Goal: Browse casually

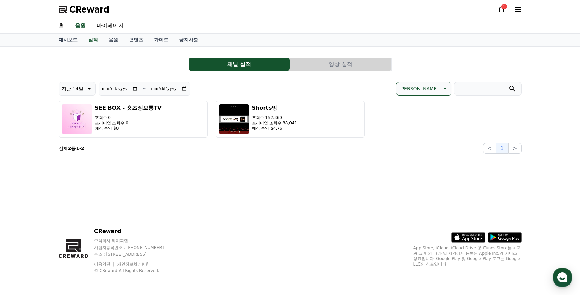
click at [503, 9] on icon at bounding box center [501, 9] width 8 height 8
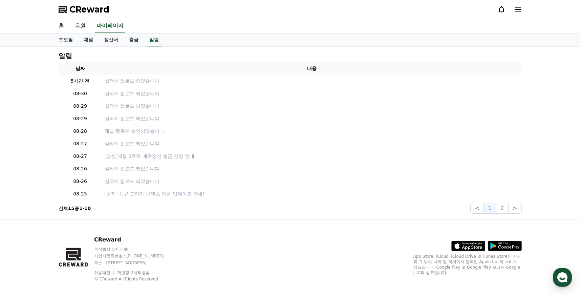
click at [500, 12] on icon at bounding box center [501, 9] width 6 height 7
click at [88, 40] on link "채널" at bounding box center [88, 40] width 20 height 13
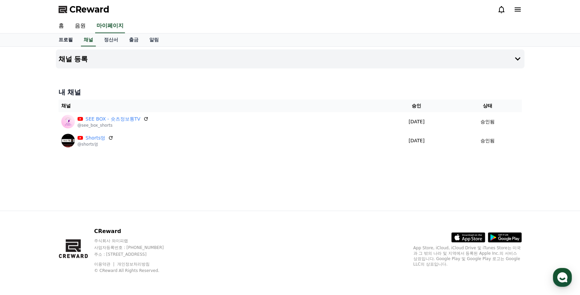
click at [67, 39] on link "프로필" at bounding box center [65, 40] width 25 height 13
select select "**********"
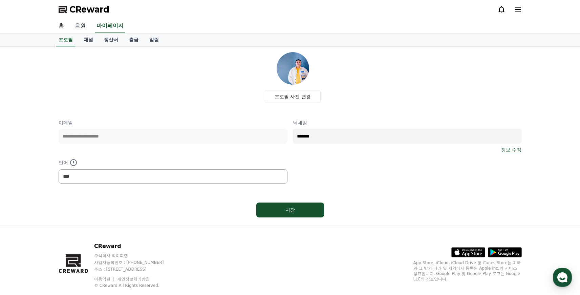
click at [78, 24] on link "음원" at bounding box center [80, 26] width 22 height 14
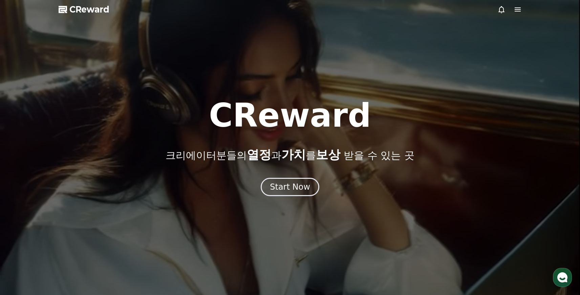
click at [308, 174] on div "CReward 크리에이터분들의 열정 과 가치 를 보상 받을 수 있는 곳 Start Now" at bounding box center [290, 147] width 580 height 97
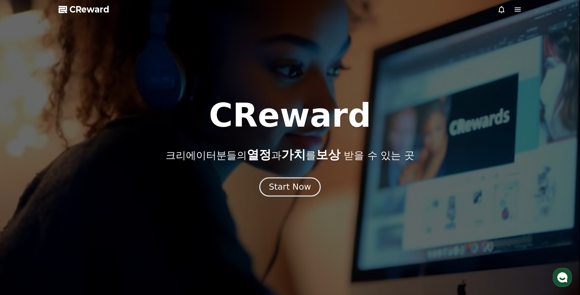
click at [303, 187] on div "Start Now" at bounding box center [290, 187] width 42 height 12
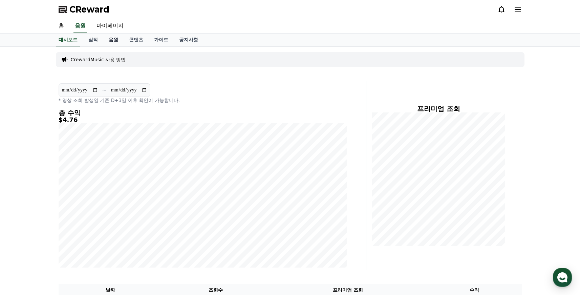
click at [108, 40] on link "음원" at bounding box center [113, 40] width 20 height 13
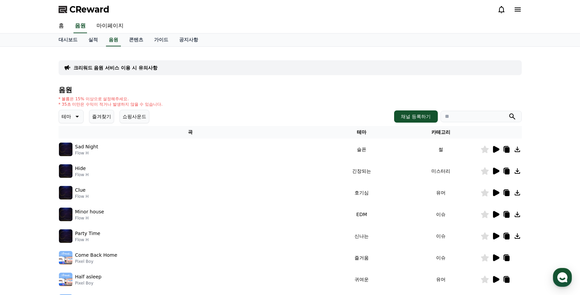
click at [75, 116] on icon at bounding box center [76, 117] width 3 height 2
click at [70, 173] on button "긴장되는" at bounding box center [72, 172] width 24 height 15
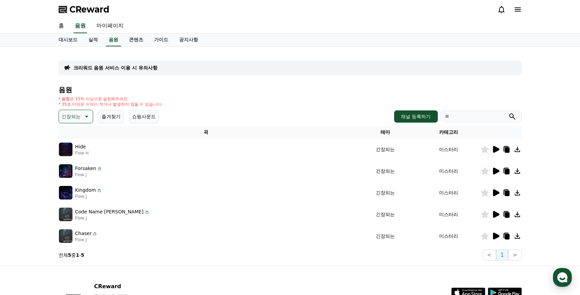
click at [507, 170] on icon at bounding box center [506, 171] width 5 height 5
